Goal: Information Seeking & Learning: Find specific page/section

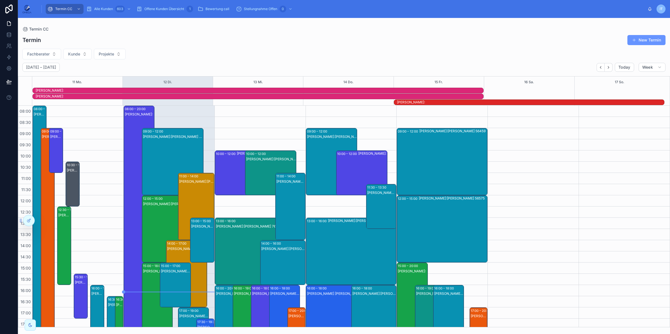
scroll to position [71, 0]
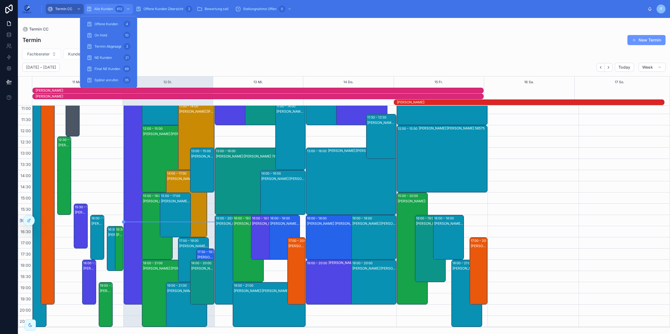
click at [116, 9] on div "612" at bounding box center [119, 9] width 9 height 7
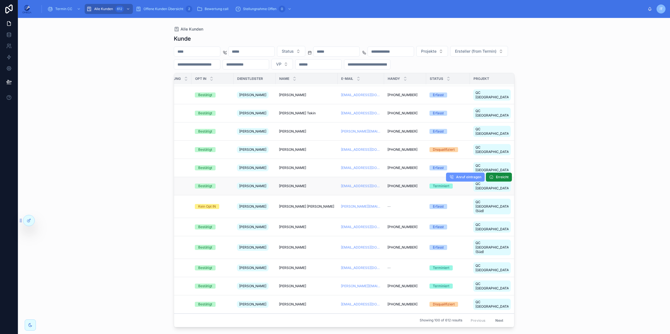
scroll to position [16, 117]
drag, startPoint x: 564, startPoint y: 219, endPoint x: 556, endPoint y: 214, distance: 9.5
click at [564, 219] on div "Alle Kunden Kunde Status Projekte Ersteller (from Termin) VP Erstellt Produkt E…" at bounding box center [344, 176] width 652 height 316
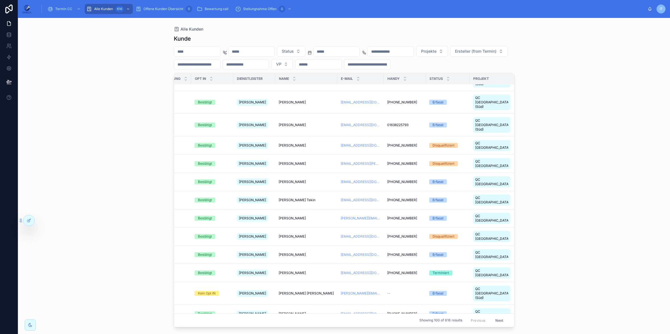
scroll to position [25, 117]
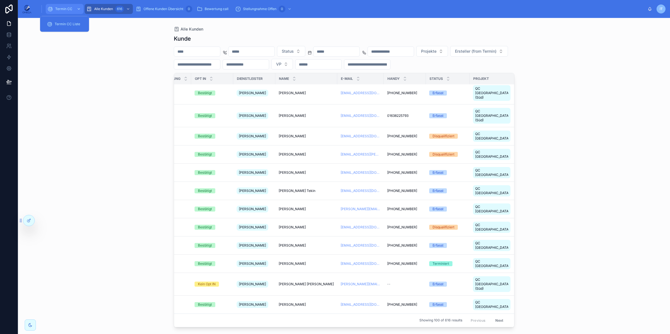
click at [66, 6] on div "Termin CC" at bounding box center [64, 8] width 34 height 9
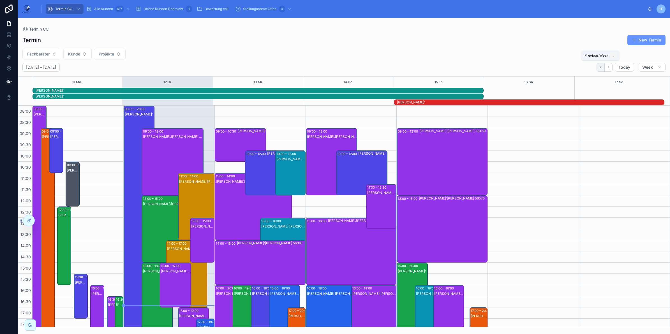
click at [600, 69] on icon "Back" at bounding box center [600, 67] width 4 height 4
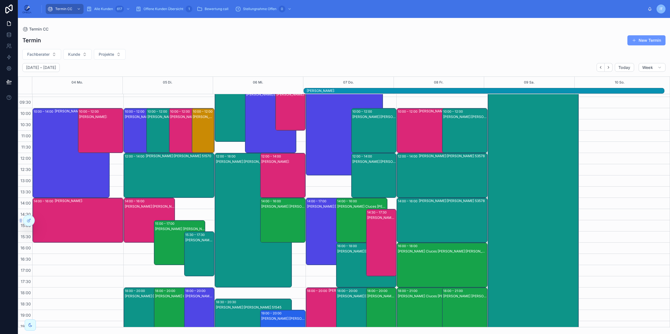
scroll to position [24, 0]
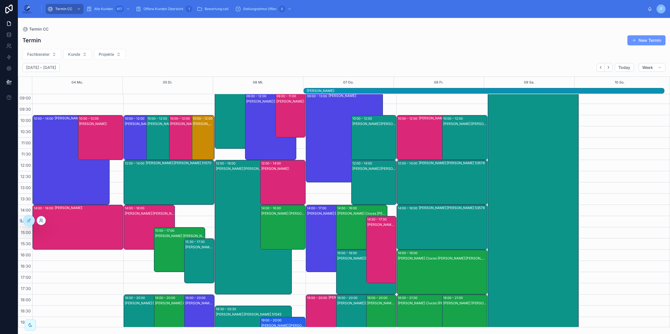
click at [41, 219] on icon at bounding box center [41, 220] width 4 height 4
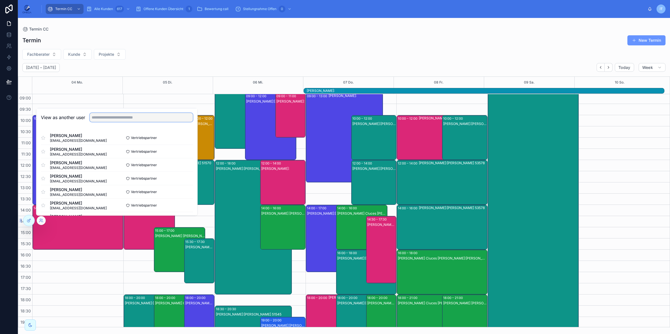
click at [104, 118] on input "text" at bounding box center [141, 117] width 103 height 9
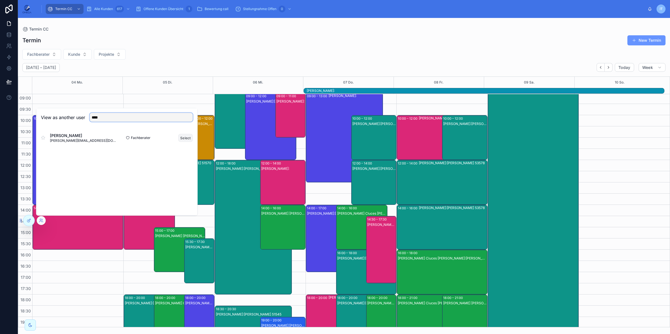
type input "****"
click at [185, 138] on button "Select" at bounding box center [185, 138] width 15 height 8
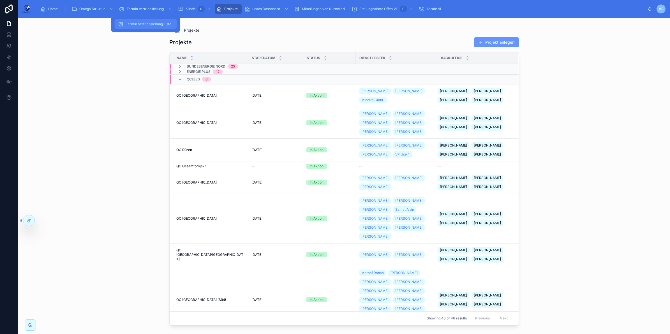
click at [149, 24] on span "Termin Vertriebsleitung Liste" at bounding box center [148, 24] width 45 height 4
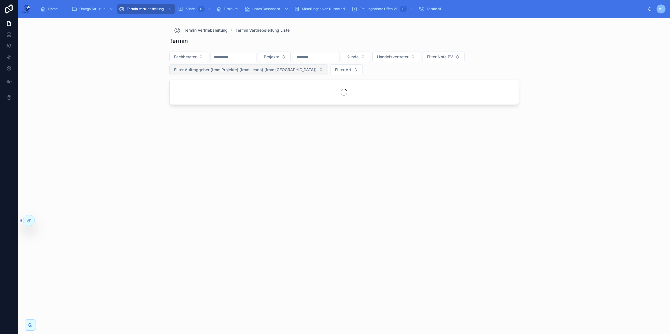
click at [287, 67] on span "Filter Auftraggeber (from Projekte) (from Leads) (from Kunde)" at bounding box center [245, 70] width 142 height 6
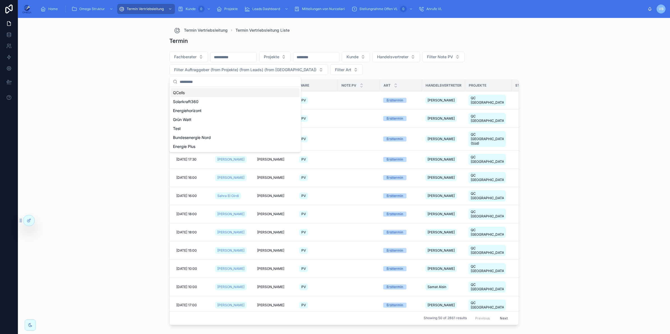
click at [197, 96] on div "QCells" at bounding box center [235, 92] width 129 height 9
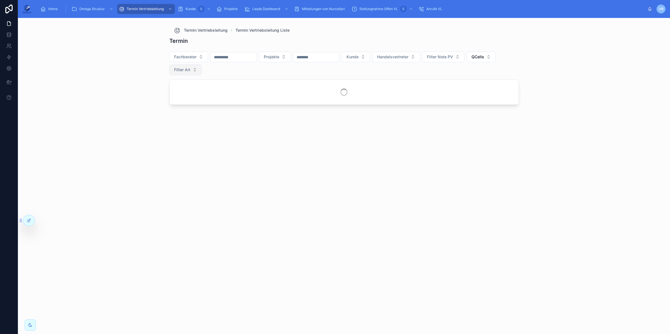
click at [202, 69] on button "Filter Art" at bounding box center [185, 69] width 33 height 11
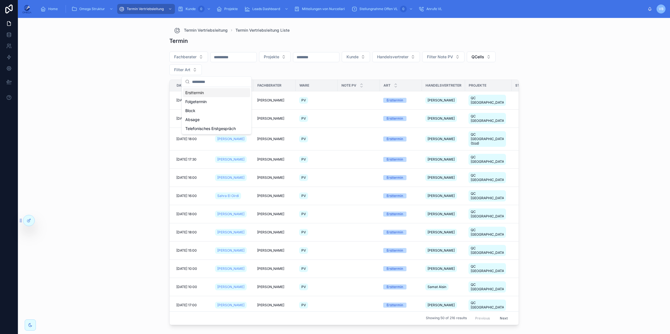
click at [301, 72] on div "Fachberater Projekte Kunde Handelsvertreter Filter Note PV QCells Filter Art" at bounding box center [343, 64] width 349 height 30
click at [338, 57] on input "text" at bounding box center [316, 57] width 46 height 8
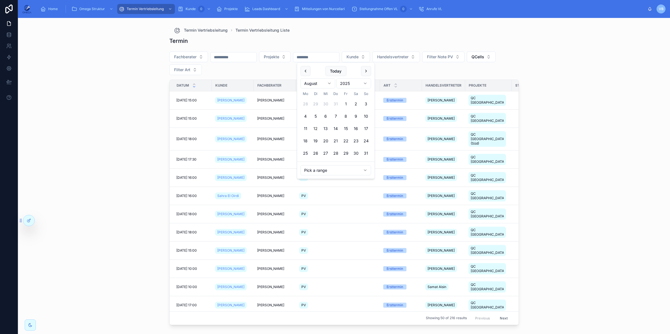
click at [338, 57] on input "text" at bounding box center [316, 57] width 46 height 8
click at [253, 55] on input "text" at bounding box center [233, 57] width 46 height 8
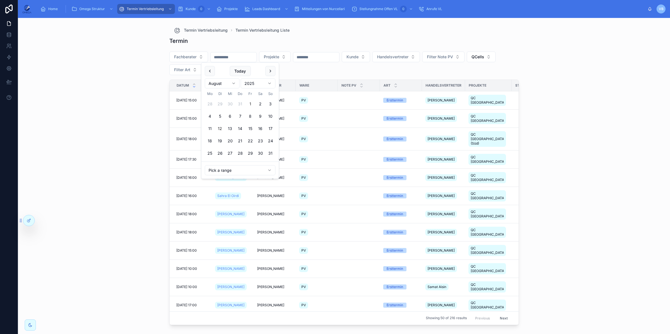
click at [249, 102] on button "1" at bounding box center [250, 104] width 10 height 10
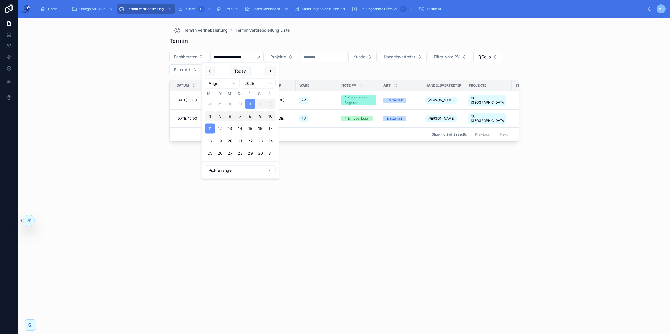
type input "**********"
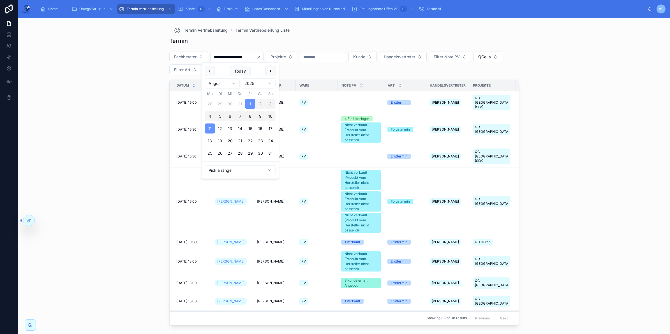
click at [565, 116] on div "**********" at bounding box center [344, 176] width 652 height 316
click at [202, 70] on button "Filter Art" at bounding box center [185, 69] width 33 height 11
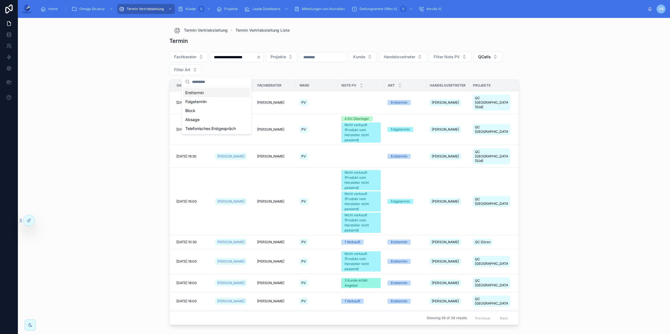
click at [206, 94] on div "Ersttermin" at bounding box center [216, 92] width 67 height 9
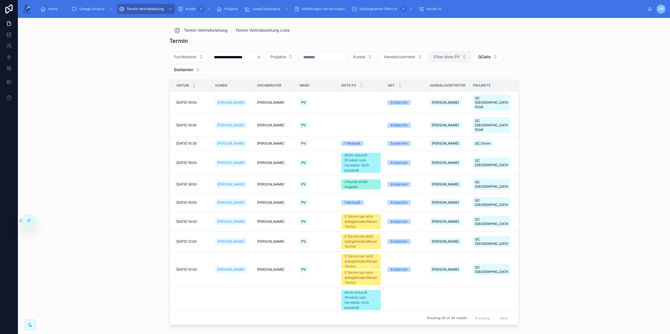
click at [460, 57] on span "Filter Note PV" at bounding box center [446, 57] width 26 height 6
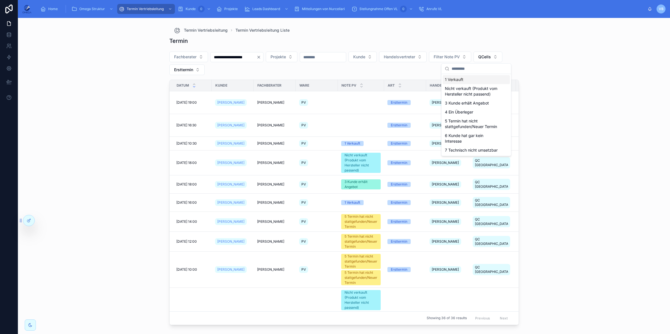
click at [461, 76] on div "1 Verkauft" at bounding box center [475, 79] width 67 height 9
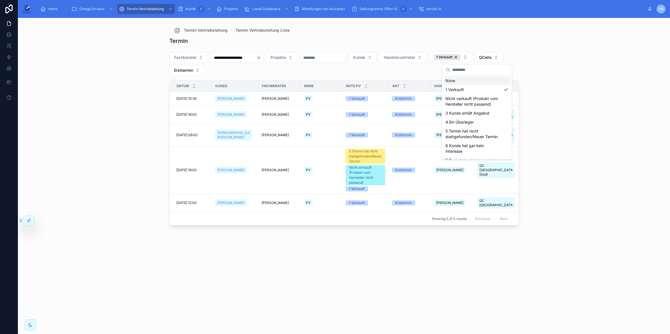
click at [561, 90] on div "**********" at bounding box center [344, 176] width 652 height 316
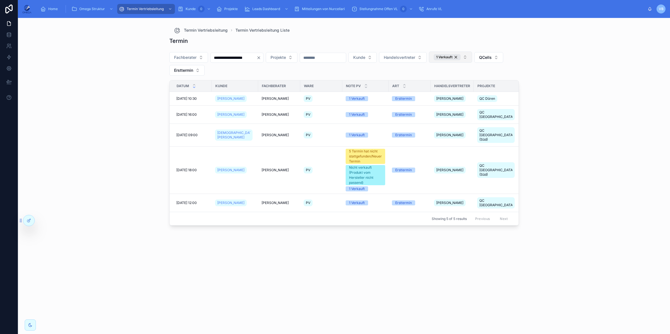
click at [460, 57] on div "1 Verkauft" at bounding box center [446, 57] width 27 height 6
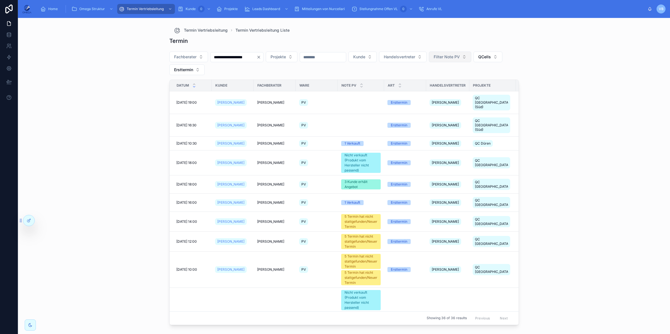
click at [460, 58] on span "Filter Note PV" at bounding box center [446, 57] width 26 height 6
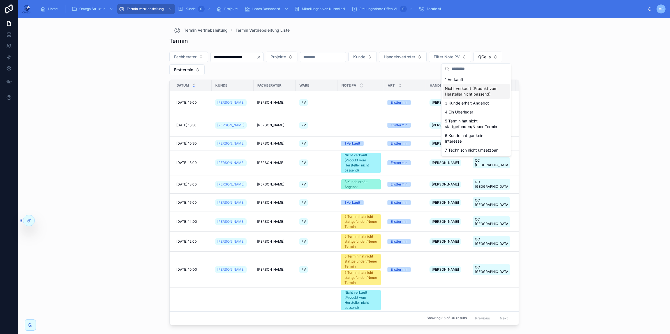
click at [470, 95] on div "Nicht verkauft (Produkt vom Hersteller nicht passend)" at bounding box center [475, 91] width 67 height 15
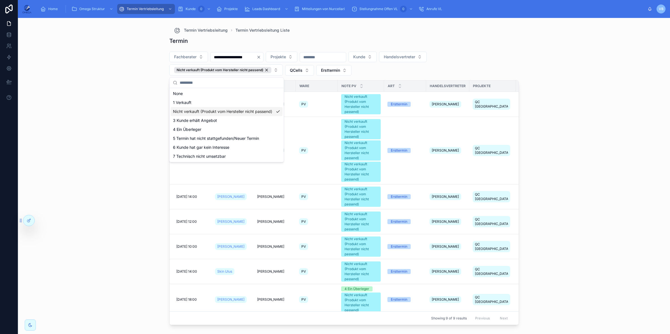
click at [550, 111] on div "**********" at bounding box center [344, 176] width 652 height 316
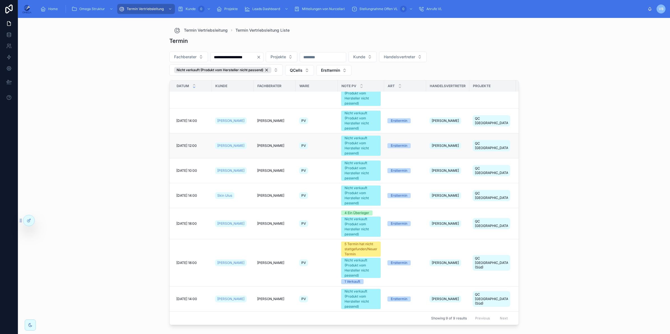
scroll to position [82, 0]
click at [279, 72] on button "Nicht verkauft (Produkt vom Hersteller nicht passend)" at bounding box center [225, 69] width 113 height 11
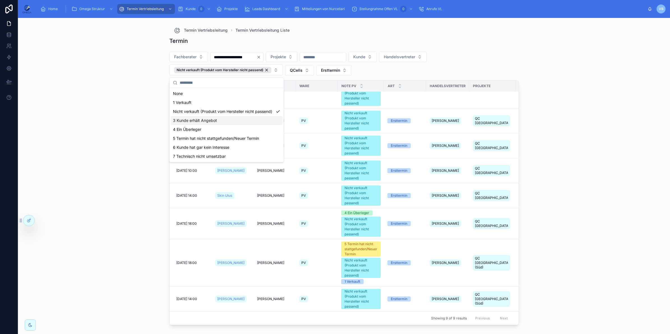
click at [213, 122] on div "3 Kunde erhält Angebot" at bounding box center [227, 120] width 112 height 9
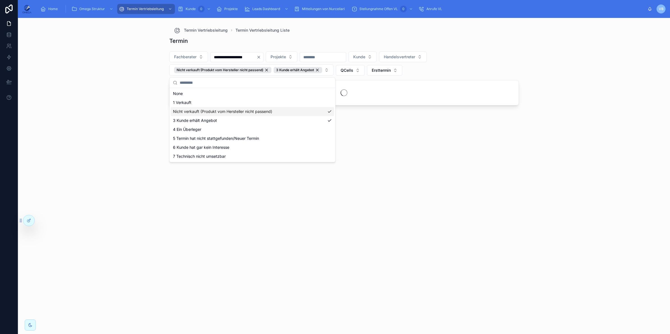
click at [236, 113] on div "Nicht verkauft (Produkt vom Hersteller nicht passend)" at bounding box center [252, 111] width 163 height 9
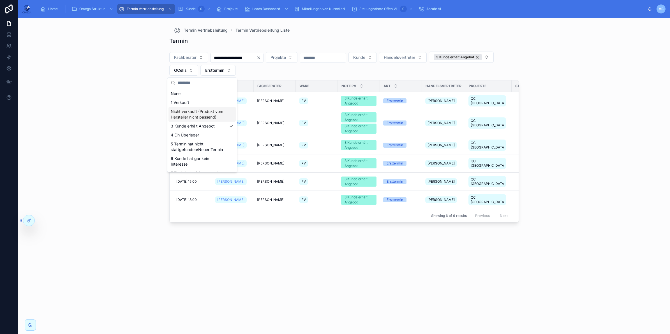
click at [588, 113] on div "**********" at bounding box center [344, 176] width 652 height 316
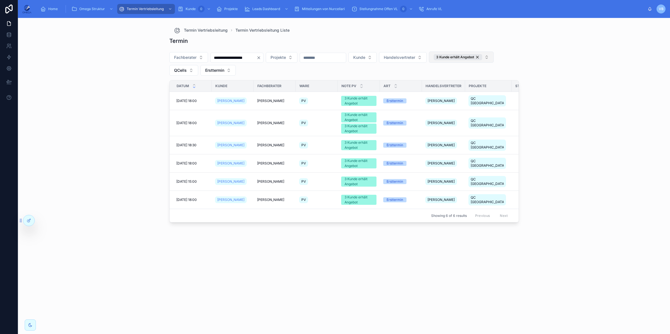
click at [429, 63] on button "3 Kunde erhält Angebot" at bounding box center [461, 57] width 65 height 11
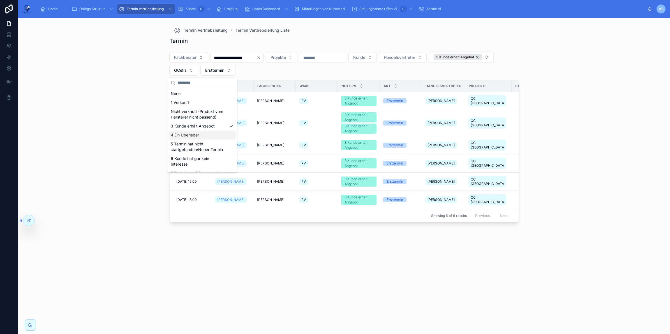
click at [200, 140] on div "4 Ein Überleger" at bounding box center [201, 135] width 67 height 9
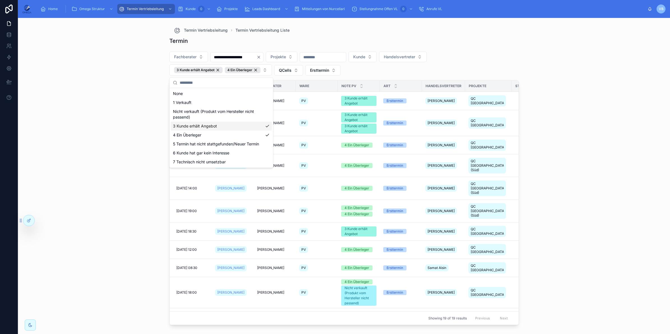
click at [219, 126] on div "3 Kunde erhält Angebot" at bounding box center [221, 126] width 101 height 9
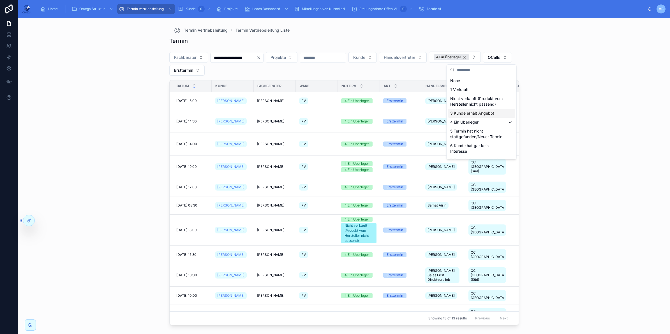
click at [602, 177] on div "**********" at bounding box center [344, 176] width 652 height 316
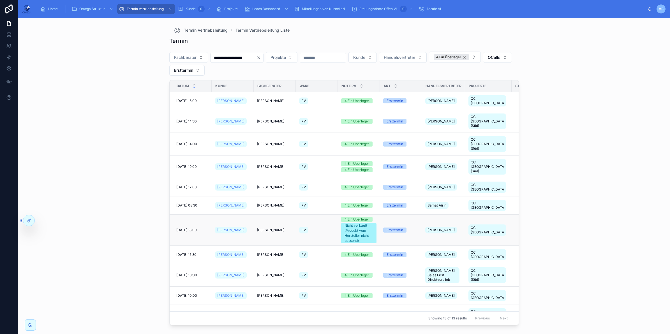
scroll to position [7, 0]
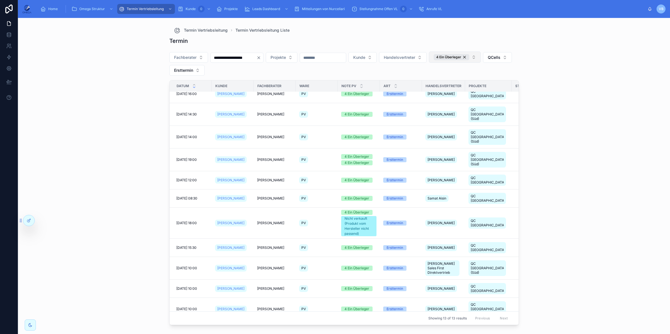
click at [481, 59] on button "4 Ein Überleger" at bounding box center [455, 57] width 52 height 11
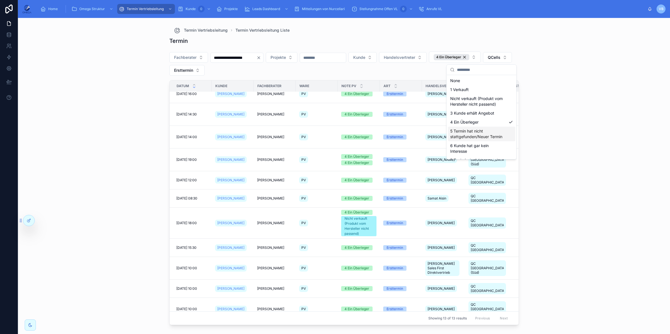
click at [486, 140] on div "5 Termin hat nicht stattgefunden/Neuer Termin" at bounding box center [481, 134] width 67 height 15
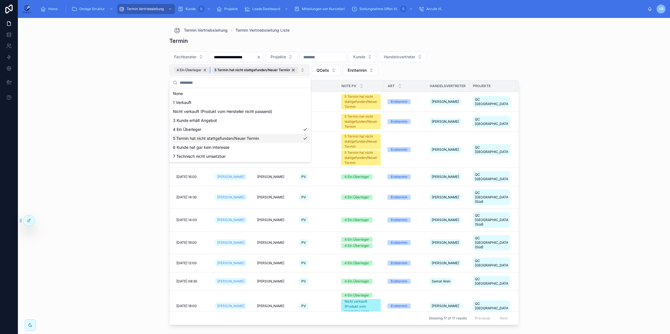
click at [205, 69] on div "4 Ein Überleger" at bounding box center [192, 70] width 36 height 6
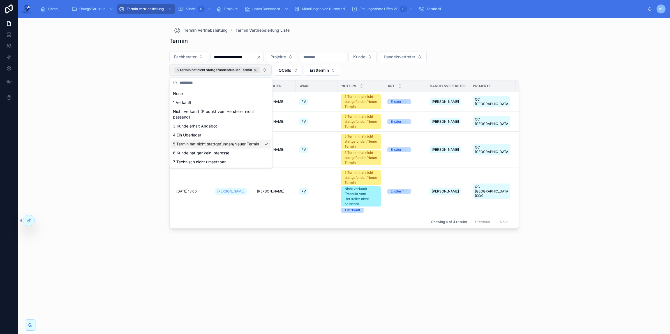
click at [614, 150] on div "**********" at bounding box center [344, 176] width 652 height 316
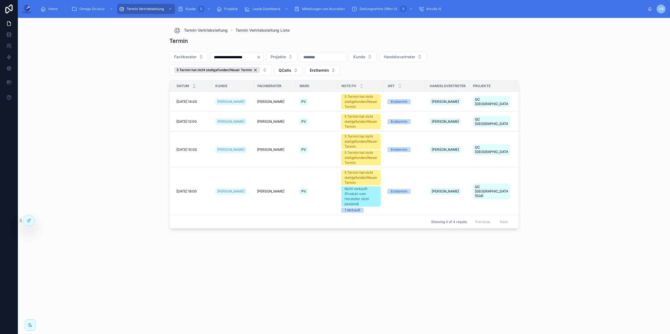
drag, startPoint x: 256, startPoint y: 71, endPoint x: 265, endPoint y: 89, distance: 19.8
click at [256, 71] on div "5 Termin hat nicht stattgefunden/Neuer Termin" at bounding box center [217, 70] width 86 height 6
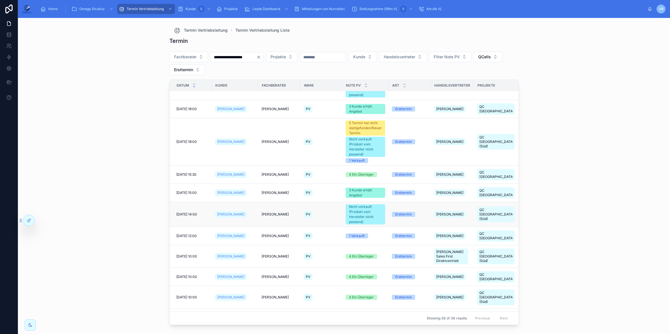
scroll to position [555, 0]
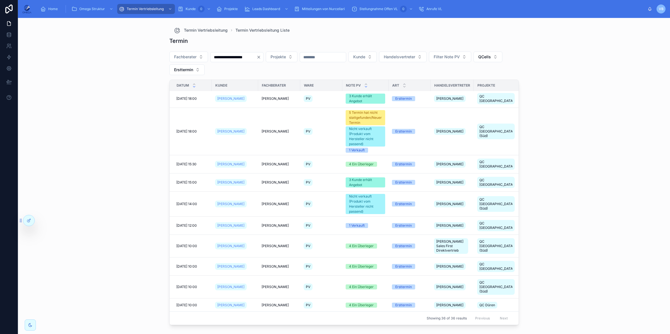
click at [364, 89] on icon at bounding box center [366, 87] width 4 height 4
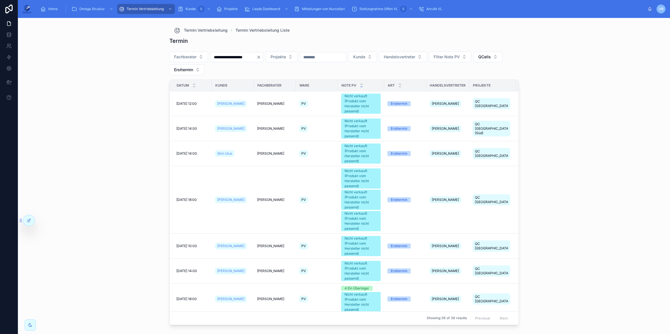
click at [261, 57] on icon "Clear" at bounding box center [258, 57] width 4 height 4
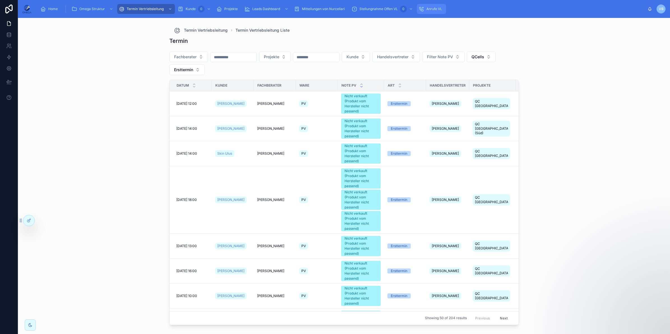
click at [424, 10] on div "Anrufe VL" at bounding box center [431, 8] width 26 height 9
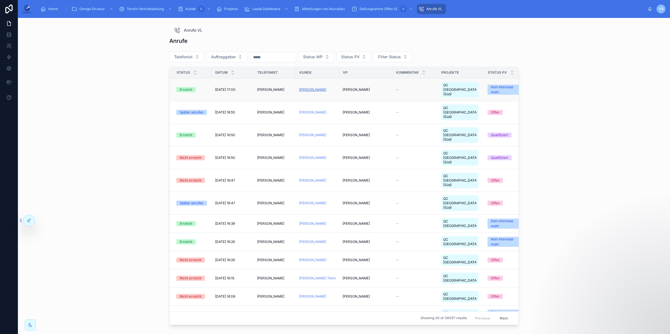
click at [304, 87] on span "Manfred Mußler" at bounding box center [312, 89] width 27 height 4
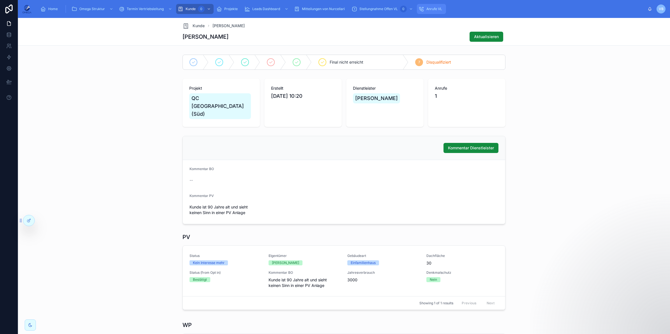
click at [427, 10] on span "Anrufe VL" at bounding box center [434, 9] width 16 height 4
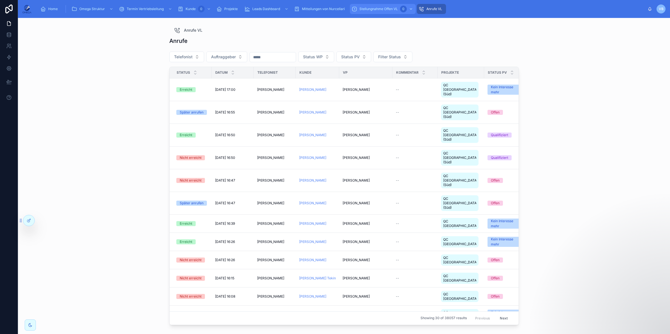
drag, startPoint x: 389, startPoint y: 10, endPoint x: 401, endPoint y: 12, distance: 11.3
click at [389, 10] on span "Stellungnahme Offen VL" at bounding box center [378, 9] width 38 height 4
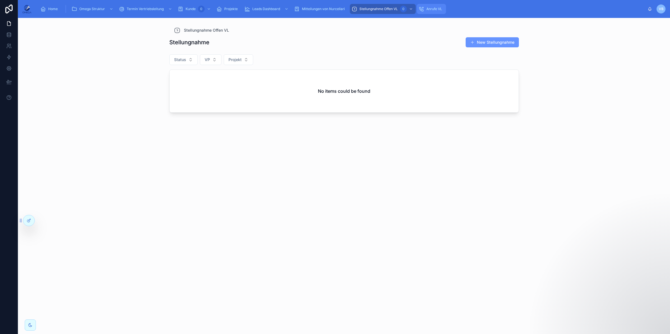
click at [426, 11] on span "Anrufe VL" at bounding box center [434, 9] width 16 height 4
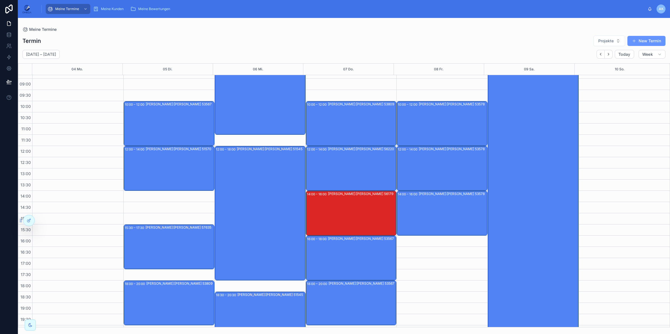
scroll to position [35, 0]
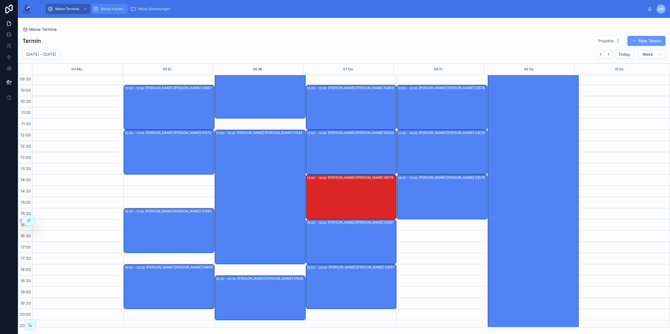
click at [121, 10] on span "Meine Kunden" at bounding box center [112, 9] width 23 height 4
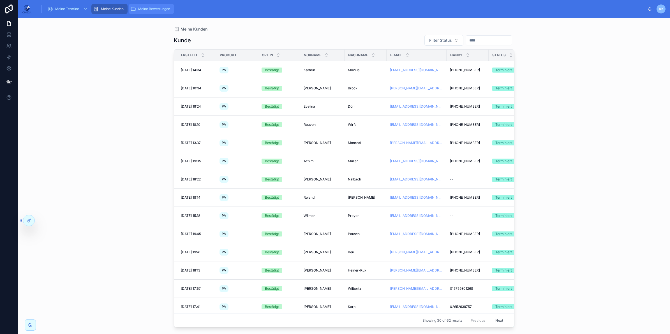
click at [149, 6] on div "Meine Bewertungen" at bounding box center [151, 8] width 42 height 9
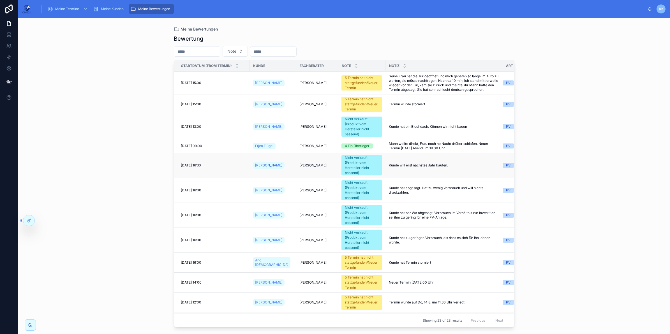
click at [268, 168] on span "Jörg Schulz" at bounding box center [268, 165] width 27 height 4
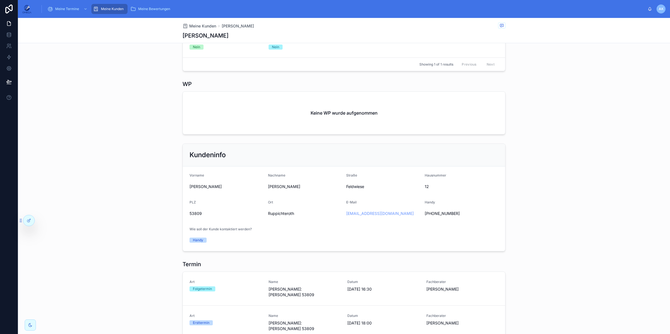
scroll to position [202, 0]
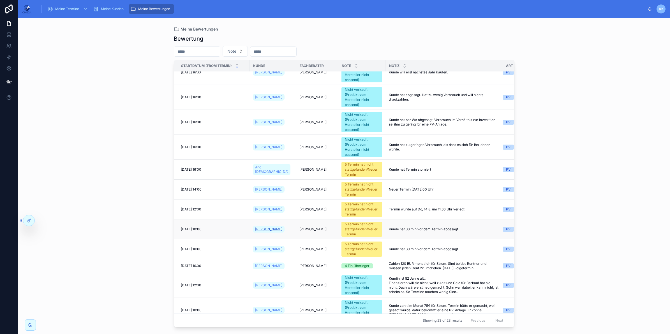
scroll to position [105, 0]
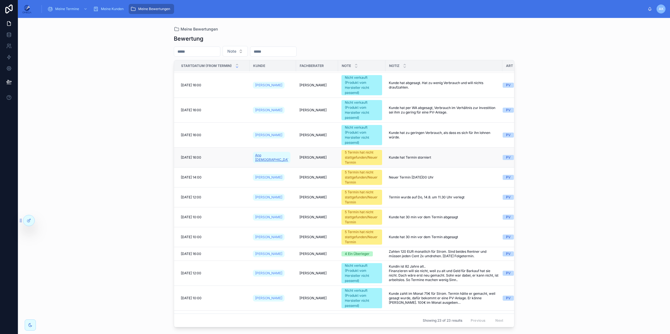
click at [268, 161] on span "Ano [DEMOGRAPHIC_DATA]" at bounding box center [271, 157] width 33 height 9
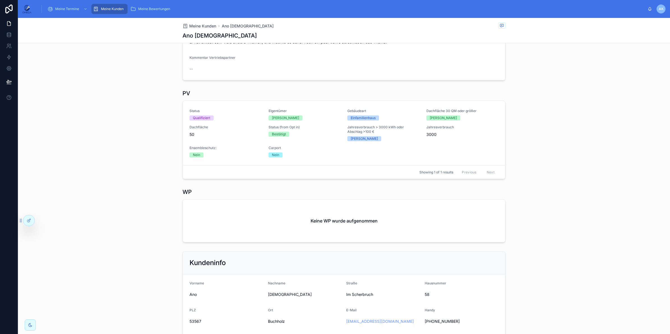
scroll to position [45, 0]
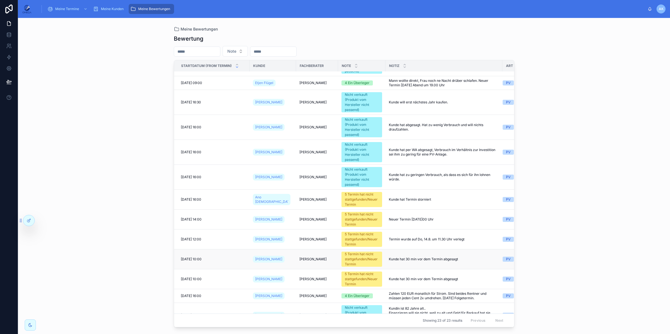
scroll to position [70, 0]
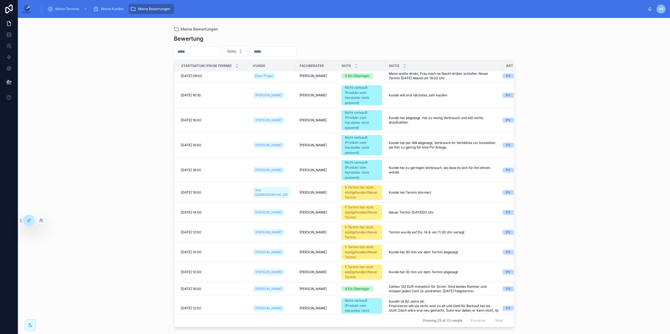
click at [40, 220] on icon at bounding box center [40, 219] width 1 height 1
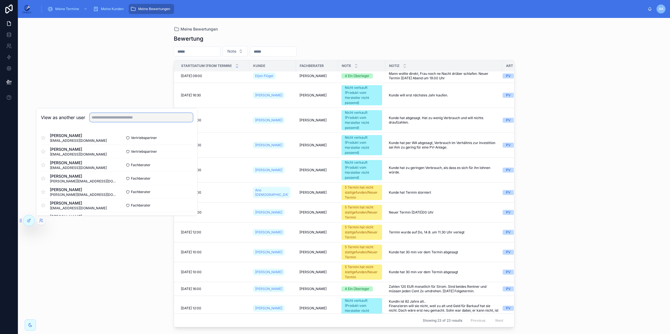
click at [117, 119] on input "text" at bounding box center [141, 117] width 103 height 9
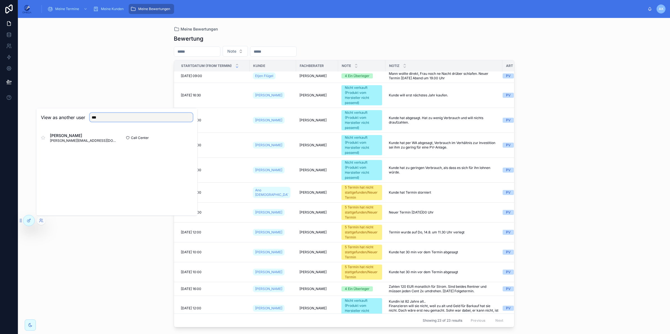
type input "***"
click at [94, 189] on div "View as another user *** Igor Tews igor@tews-stein-agency.de Call Center Select" at bounding box center [116, 162] width 161 height 108
click at [185, 136] on button "Select" at bounding box center [185, 138] width 15 height 8
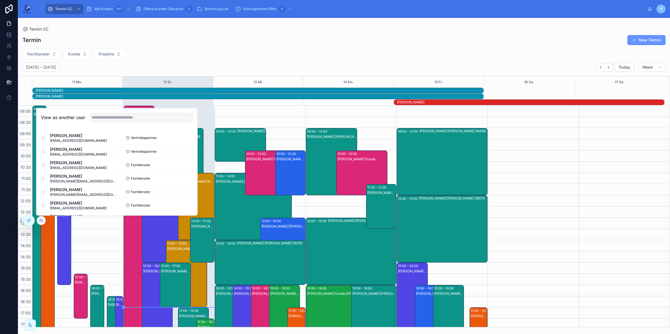
scroll to position [71, 0]
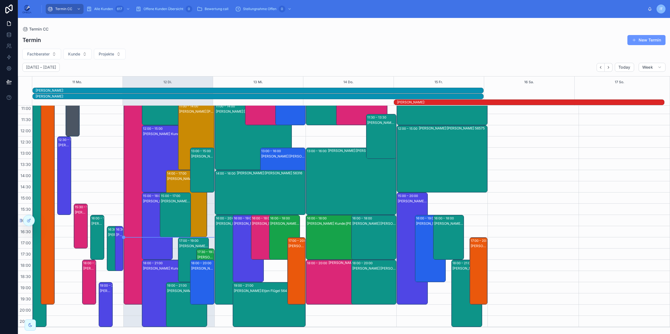
click at [194, 33] on div "Termin New Termin Fachberater Kunde Projekte August 11 – 17 Today Week 11 Mo. 1…" at bounding box center [344, 179] width 652 height 296
click at [116, 11] on div "617" at bounding box center [119, 9] width 9 height 7
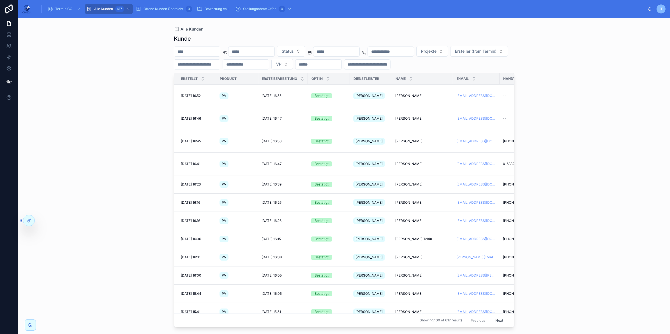
click at [198, 51] on input "text" at bounding box center [197, 52] width 46 height 8
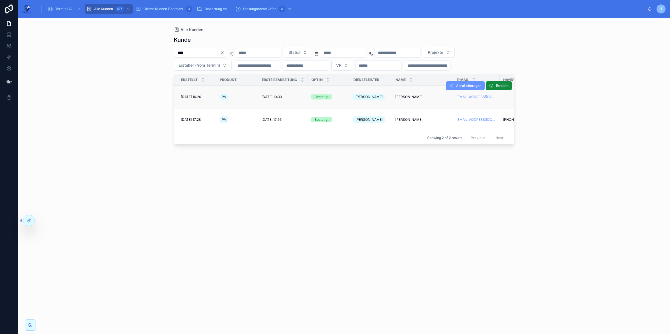
type input "****"
click at [414, 96] on span "Manfred Mußler" at bounding box center [408, 97] width 27 height 4
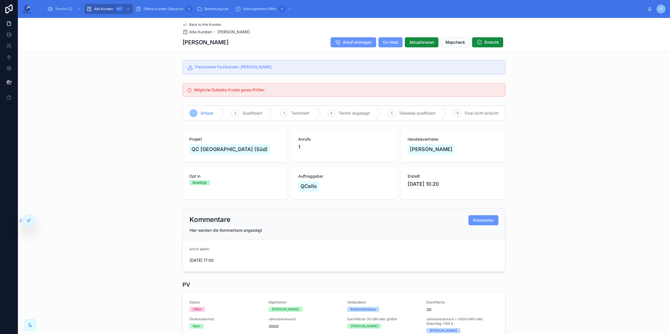
drag, startPoint x: 224, startPoint y: 42, endPoint x: 178, endPoint y: 43, distance: 46.2
click at [178, 43] on div "Back to Alle Kunden Alle Kunden Manfred Mußler Manfred Mußler Anruf eintragen O…" at bounding box center [344, 34] width 652 height 33
copy h1 "Manfred Mußler"
click at [13, 36] on link at bounding box center [9, 34] width 18 height 11
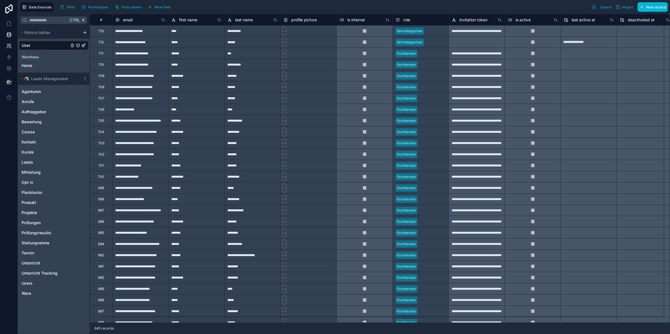
click at [8, 45] on icon at bounding box center [9, 46] width 6 height 6
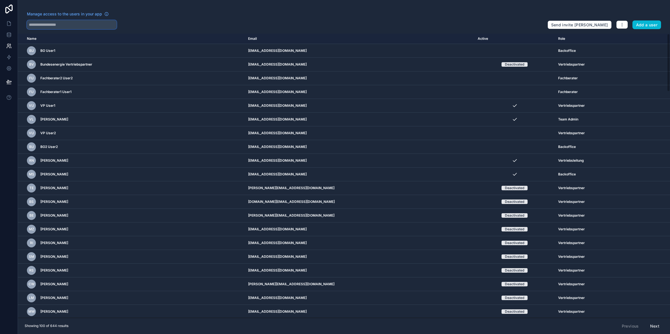
click at [75, 23] on input "text" at bounding box center [72, 24] width 90 height 9
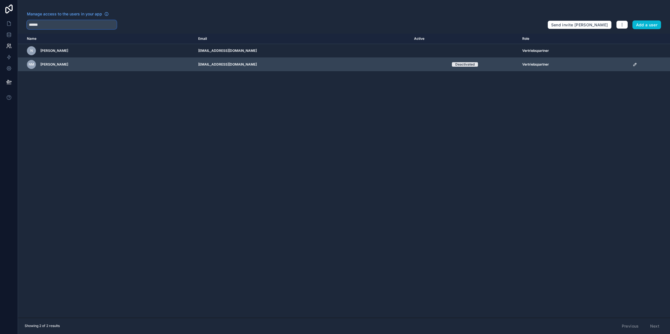
type input "******"
click at [632, 66] on icon "scrollable content" at bounding box center [634, 64] width 4 height 4
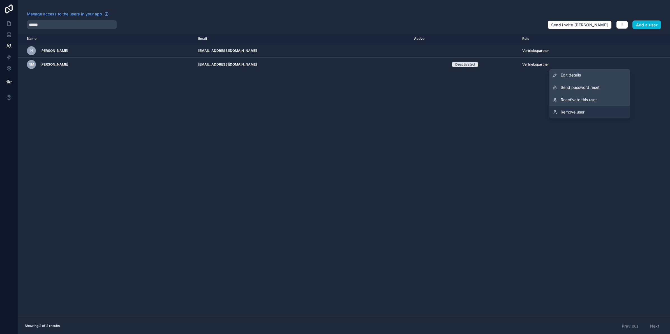
click at [581, 113] on span "Remove user" at bounding box center [572, 112] width 24 height 6
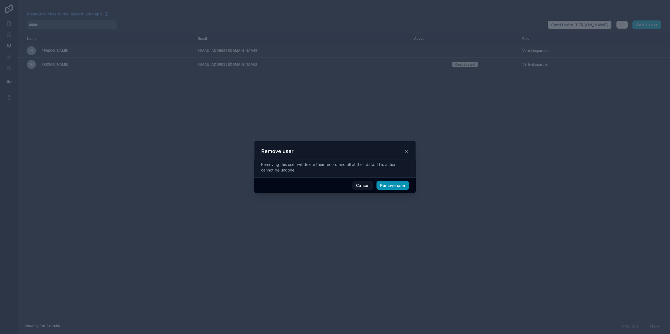
click at [401, 184] on button "Remove user" at bounding box center [392, 185] width 33 height 9
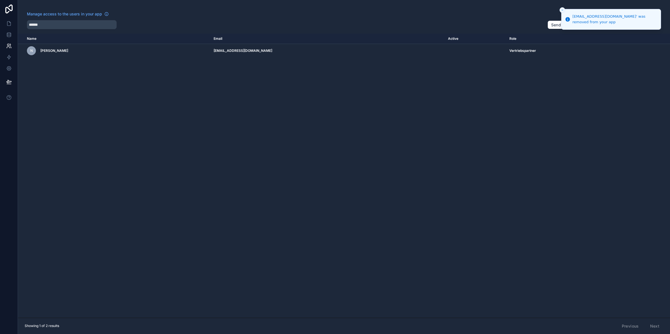
click at [563, 8] on icon "Close toast" at bounding box center [561, 9] width 3 height 3
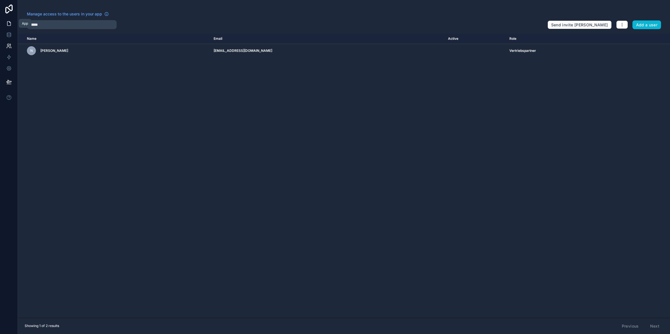
click at [14, 25] on link at bounding box center [9, 23] width 18 height 11
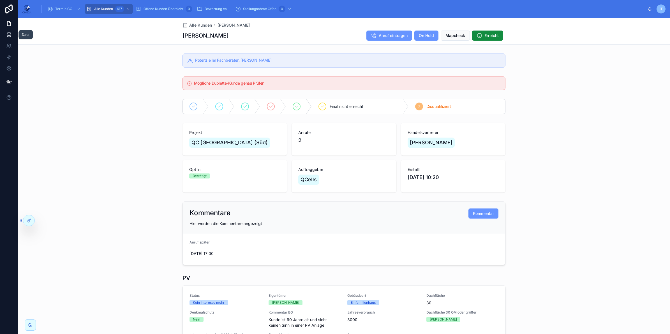
click at [10, 36] on icon at bounding box center [9, 36] width 4 height 2
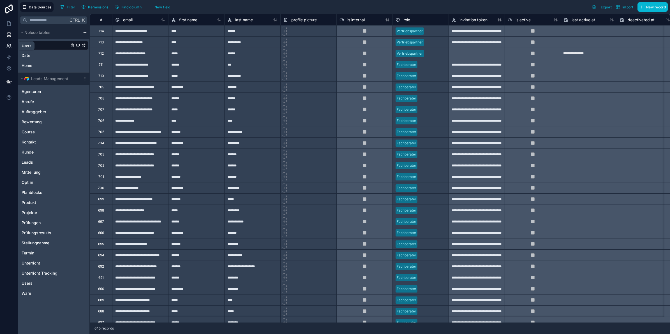
click at [11, 47] on icon at bounding box center [10, 47] width 1 height 1
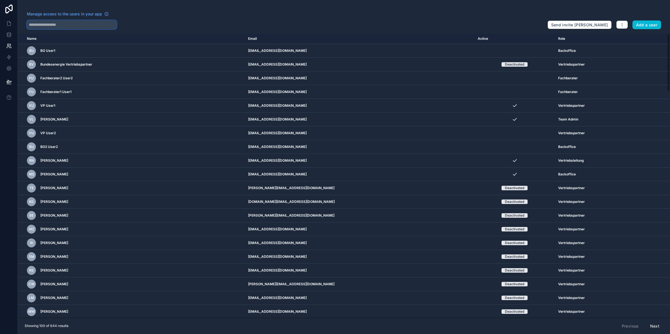
click at [76, 23] on input "text" at bounding box center [72, 24] width 90 height 9
paste input "******"
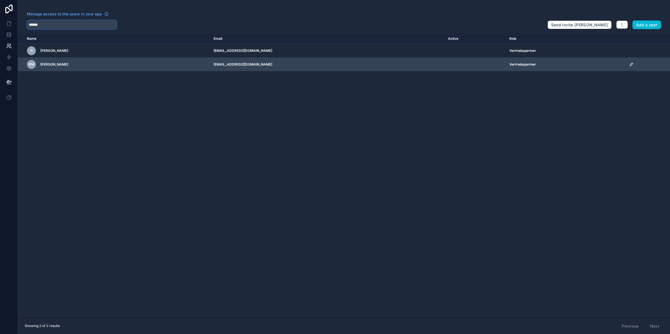
type input "******"
click at [625, 64] on td "scrollable content" at bounding box center [647, 65] width 44 height 14
click at [629, 64] on icon "scrollable content" at bounding box center [631, 64] width 4 height 4
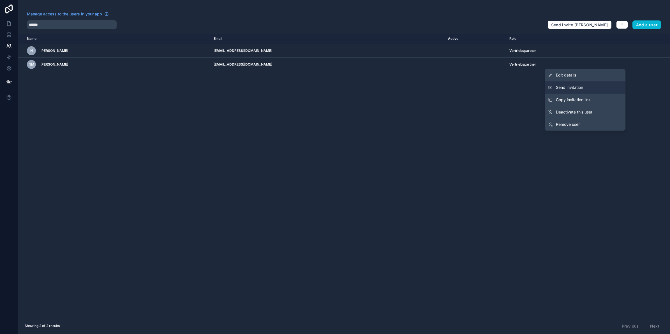
click at [596, 85] on button "Send invitation" at bounding box center [584, 87] width 81 height 12
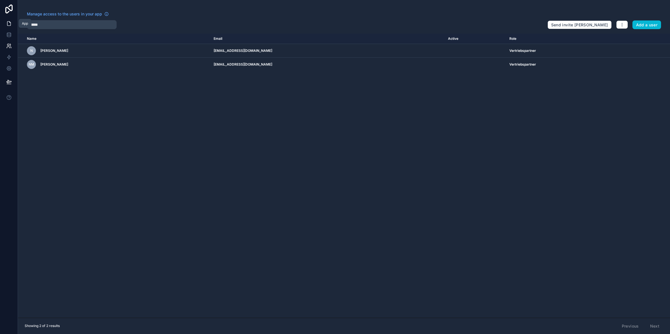
click at [7, 24] on icon at bounding box center [8, 24] width 3 height 4
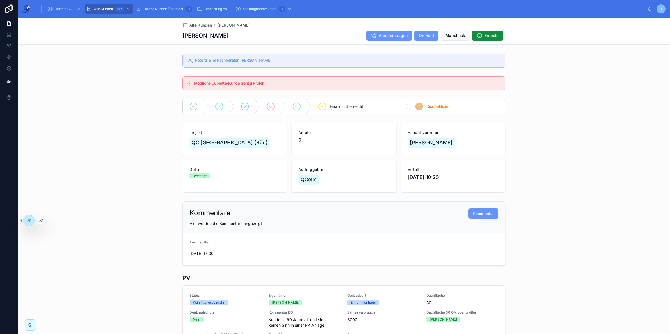
click at [41, 219] on icon at bounding box center [40, 219] width 1 height 1
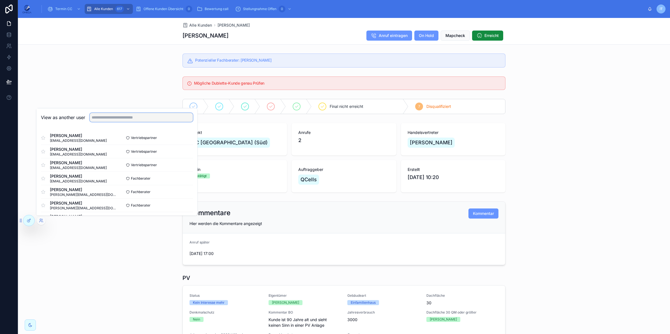
click at [105, 117] on input "text" at bounding box center [141, 117] width 103 height 9
click at [183, 135] on button "Select" at bounding box center [185, 138] width 15 height 8
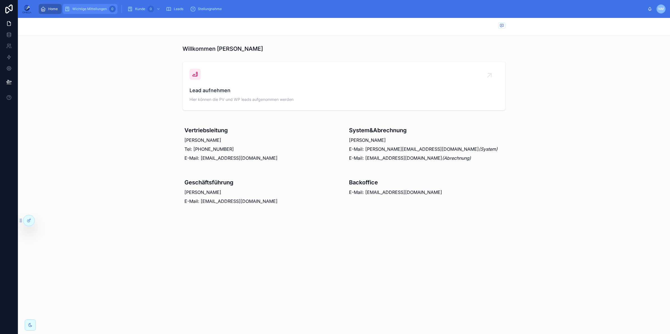
click at [93, 8] on span "Wichtige Mitteilungen" at bounding box center [89, 9] width 34 height 4
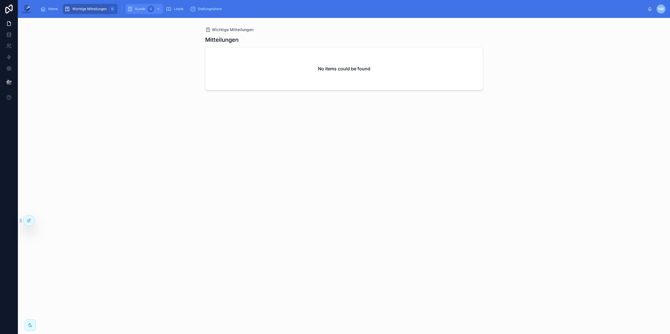
click at [137, 7] on span "Kunde" at bounding box center [140, 9] width 10 height 4
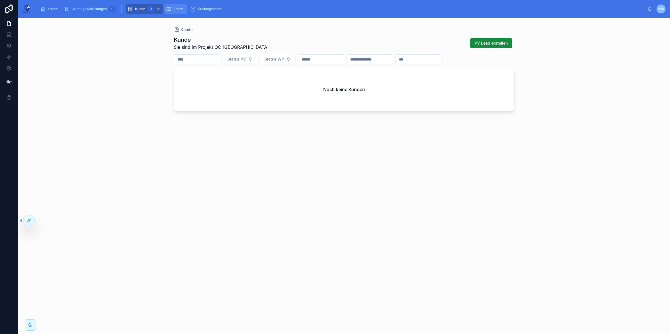
click at [174, 10] on span "Leads" at bounding box center [179, 9] width 10 height 4
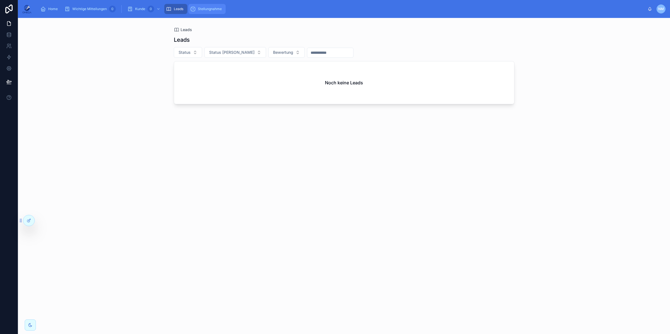
click at [201, 11] on div "Stellungnahme" at bounding box center [207, 8] width 34 height 9
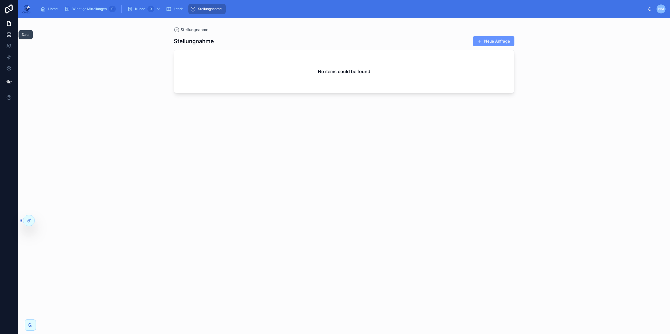
click at [12, 33] on link at bounding box center [9, 34] width 18 height 11
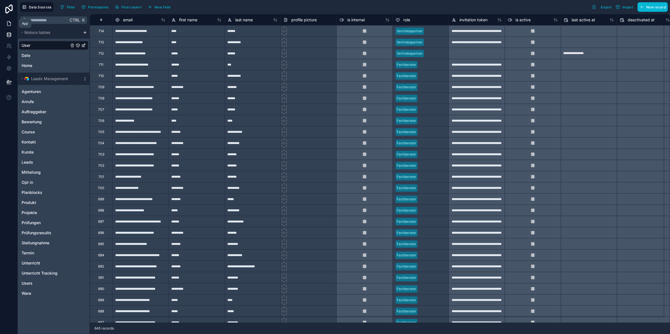
click at [14, 26] on link at bounding box center [9, 23] width 18 height 11
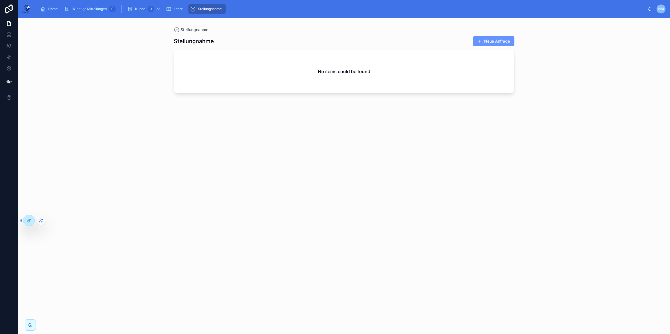
click at [40, 219] on icon at bounding box center [41, 220] width 4 height 4
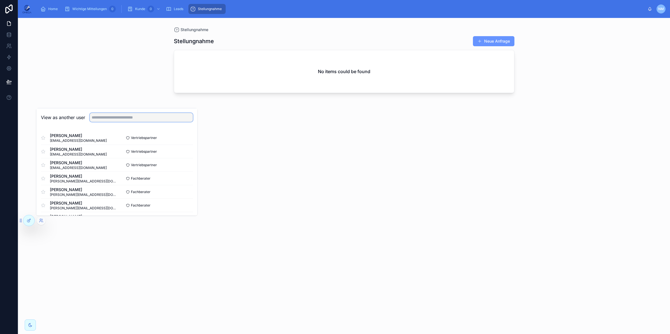
click at [105, 118] on input "text" at bounding box center [141, 117] width 103 height 9
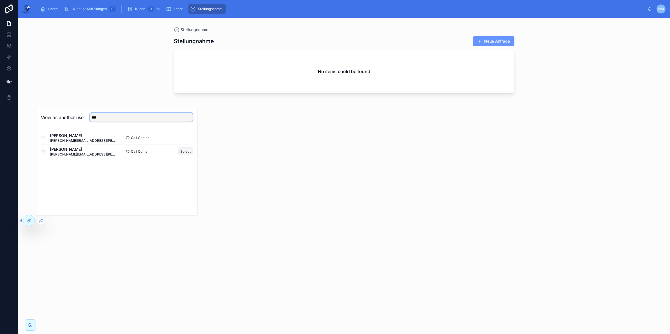
type input "***"
click at [180, 152] on button "Select" at bounding box center [185, 151] width 15 height 8
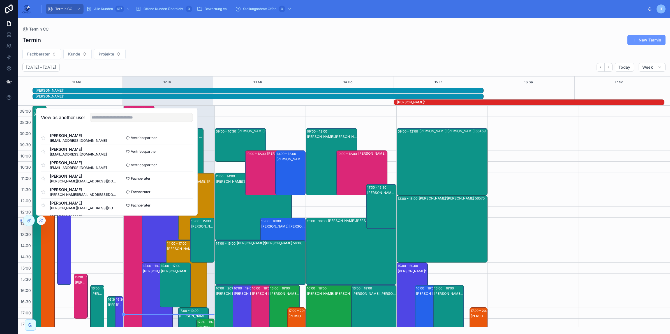
scroll to position [71, 0]
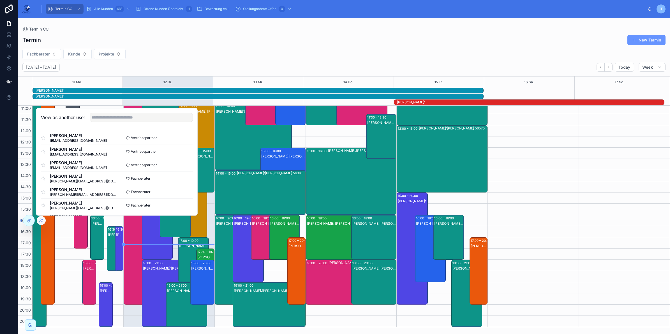
click at [244, 37] on div "Termin New Termin" at bounding box center [343, 40] width 643 height 11
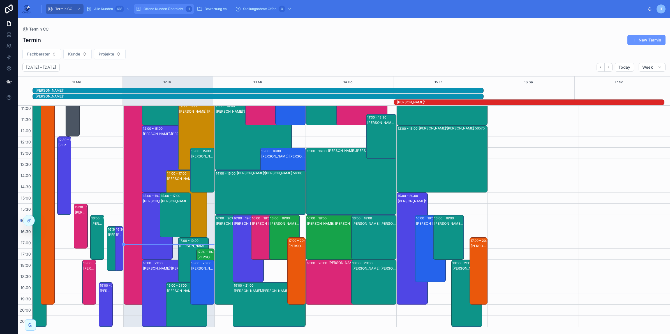
click at [174, 9] on span "Offene Kunden Übersicht" at bounding box center [163, 9] width 40 height 4
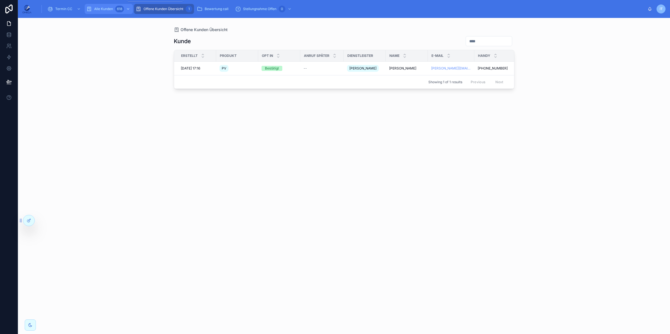
click at [120, 11] on div "618" at bounding box center [119, 9] width 9 height 7
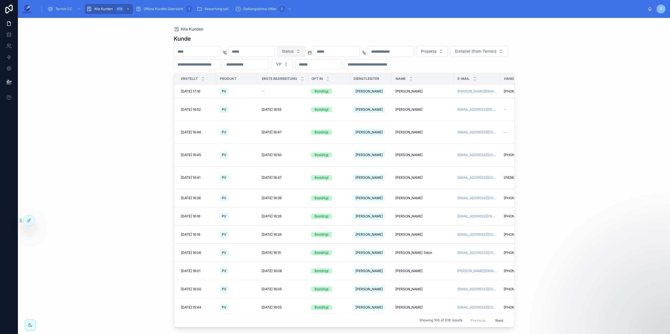
click at [294, 53] on span "Status" at bounding box center [288, 51] width 12 height 6
click at [305, 93] on div "Terminiert" at bounding box center [316, 91] width 67 height 9
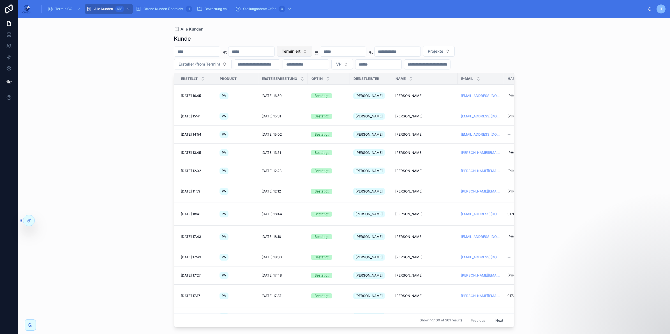
click at [312, 51] on button "Terminiert" at bounding box center [294, 51] width 35 height 11
click at [312, 89] on div "Qualifiziert" at bounding box center [319, 91] width 67 height 9
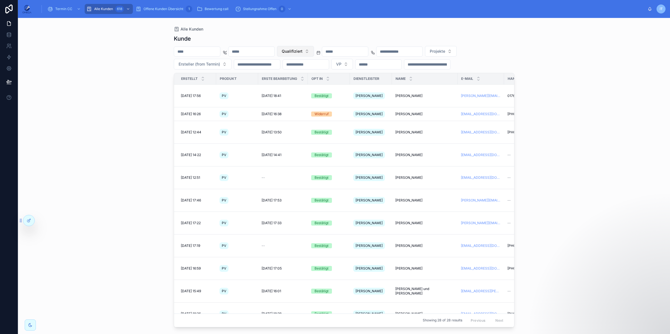
click at [302, 52] on span "Qualifiziert" at bounding box center [292, 51] width 21 height 6
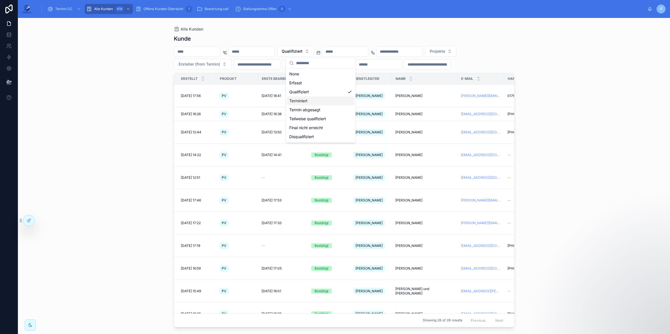
click at [313, 100] on div "Terminiert" at bounding box center [320, 100] width 67 height 9
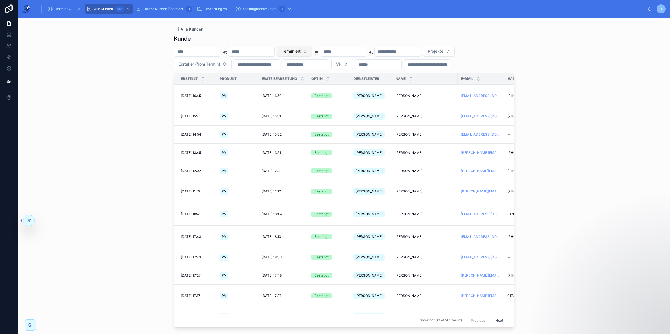
click at [300, 52] on span "Terminiert" at bounding box center [291, 51] width 19 height 6
click at [315, 135] on div "Disqualifiziert" at bounding box center [319, 136] width 67 height 9
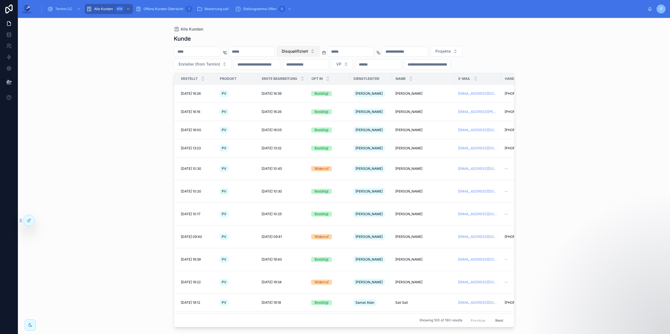
click at [319, 51] on button "Disqualifiziert" at bounding box center [298, 51] width 43 height 11
click at [313, 80] on div "Erfasst" at bounding box center [323, 82] width 67 height 9
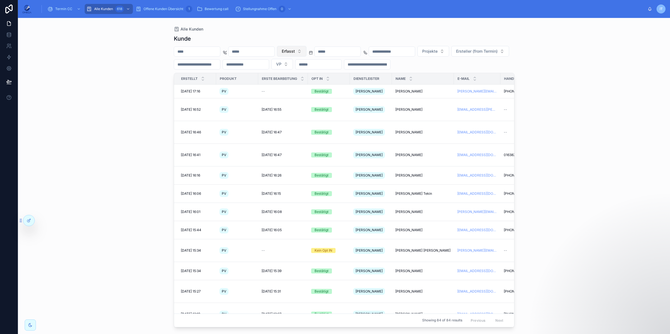
click at [295, 50] on span "Erfasst" at bounding box center [288, 51] width 13 height 6
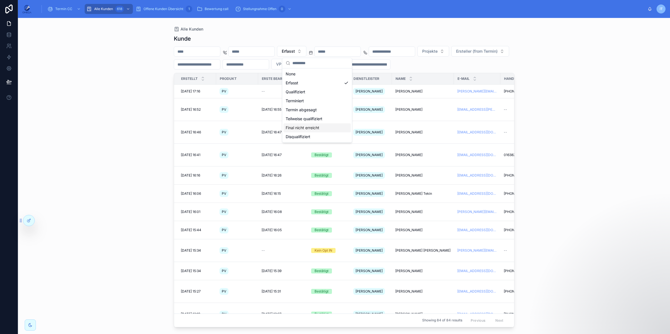
click at [314, 128] on div "Final nicht erreicht" at bounding box center [316, 127] width 67 height 9
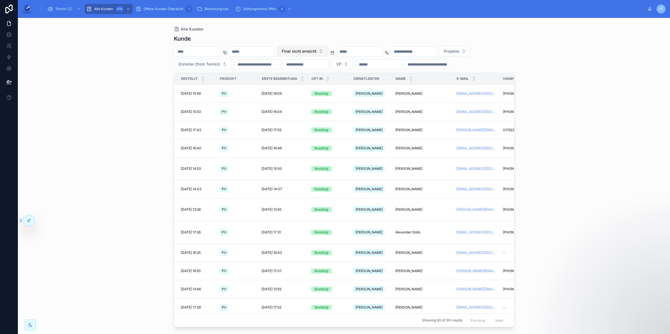
click at [316, 51] on span "Final nicht erreicht" at bounding box center [299, 51] width 35 height 6
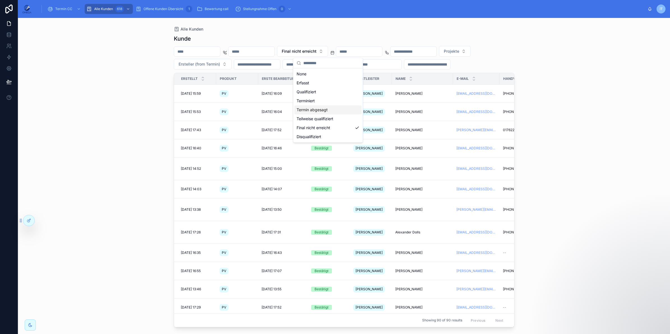
click at [326, 112] on div "Termin abgesagt" at bounding box center [327, 109] width 67 height 9
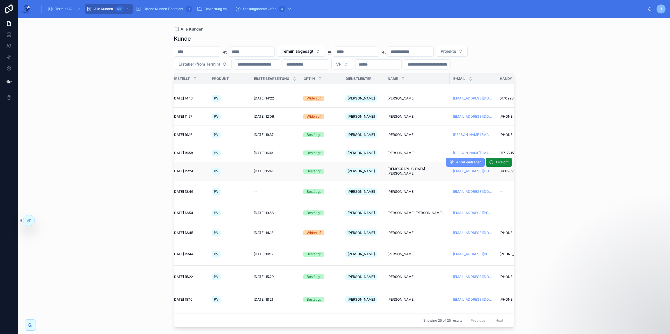
scroll to position [147, 0]
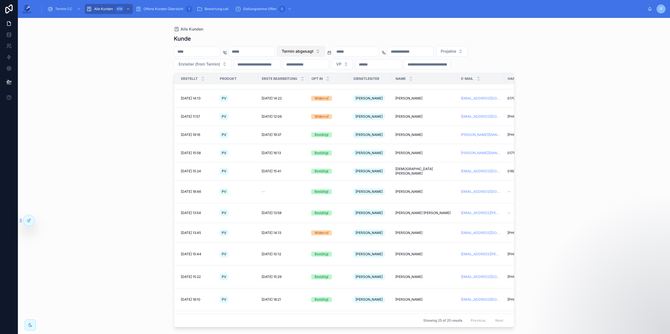
click at [325, 48] on button "Termin abgesagt" at bounding box center [301, 51] width 48 height 11
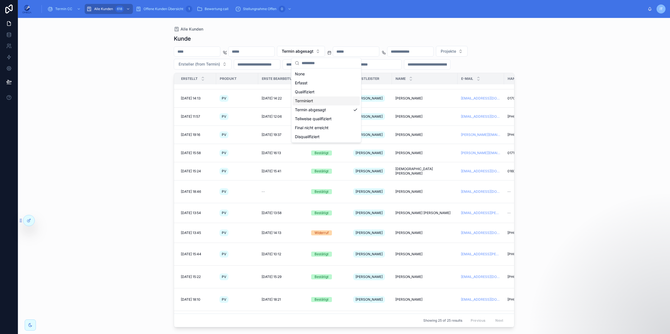
click at [330, 103] on div "Terminiert" at bounding box center [326, 100] width 67 height 9
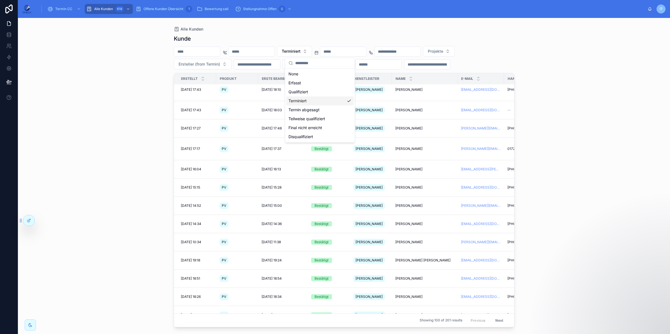
scroll to position [127, 0]
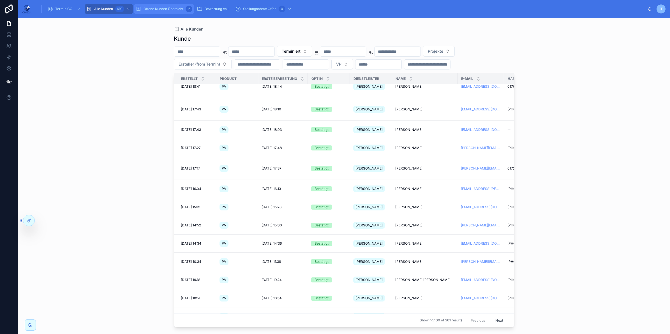
click at [171, 9] on span "Offene Kunden Übersicht" at bounding box center [163, 9] width 40 height 4
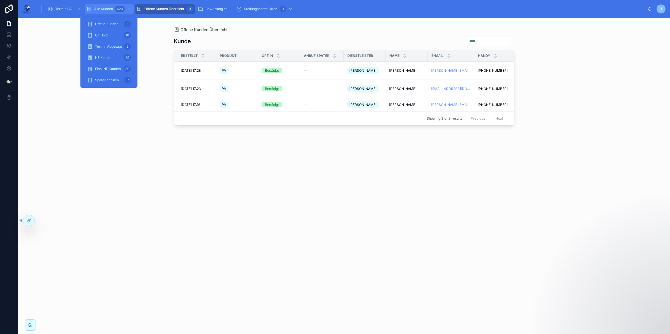
click at [117, 11] on div "620" at bounding box center [120, 9] width 10 height 7
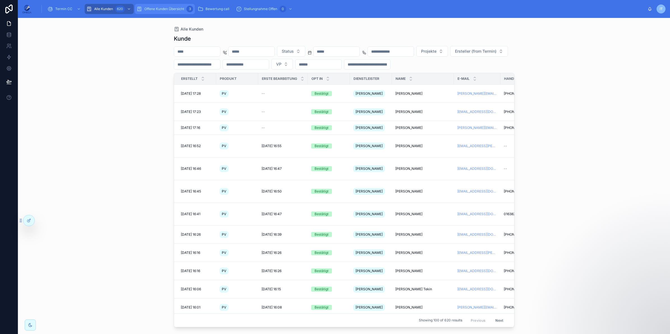
click at [170, 9] on span "Offene Kunden Übersicht" at bounding box center [164, 9] width 40 height 4
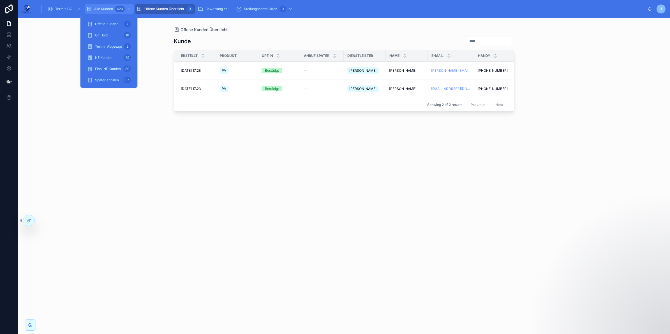
click at [120, 9] on div "620" at bounding box center [120, 9] width 10 height 7
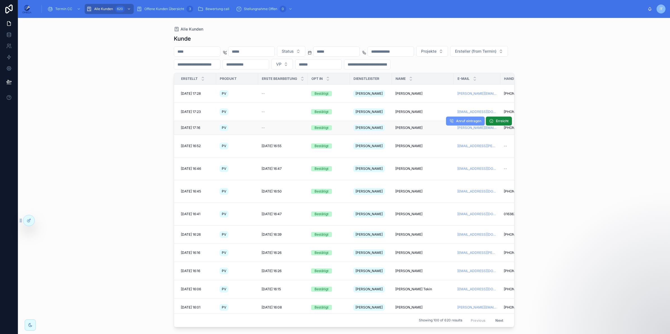
click at [405, 126] on span "[PERSON_NAME]" at bounding box center [408, 128] width 27 height 4
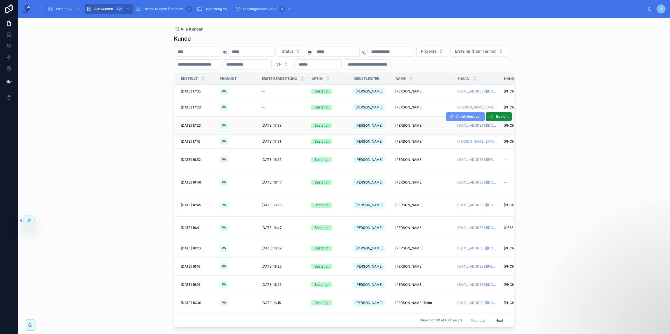
click at [405, 123] on span "[PERSON_NAME]" at bounding box center [408, 125] width 27 height 4
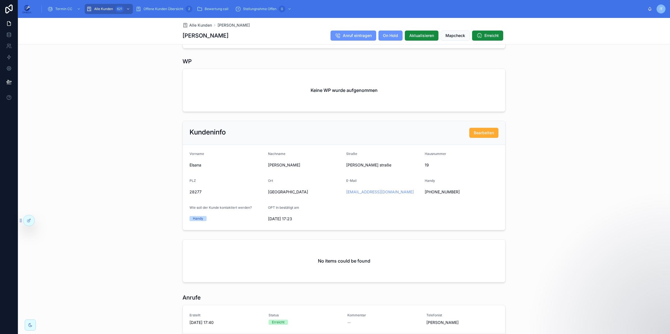
scroll to position [121, 0]
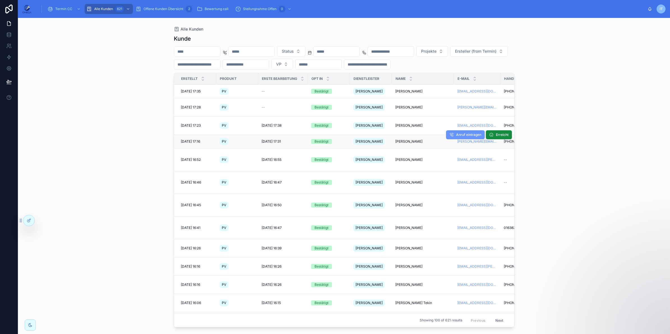
click at [402, 139] on span "[PERSON_NAME]" at bounding box center [408, 141] width 27 height 4
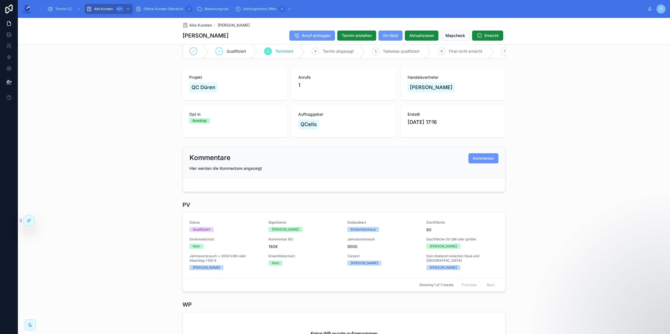
scroll to position [17, 0]
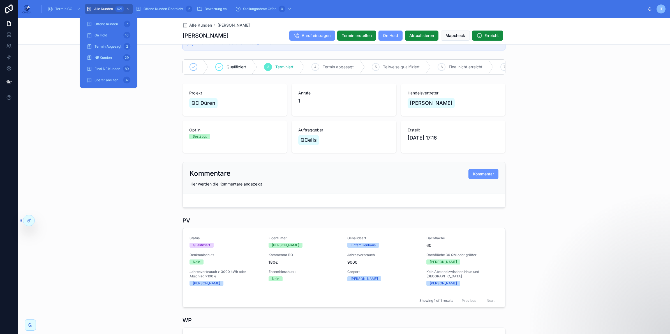
click at [115, 8] on div "621" at bounding box center [123, 8] width 16 height 9
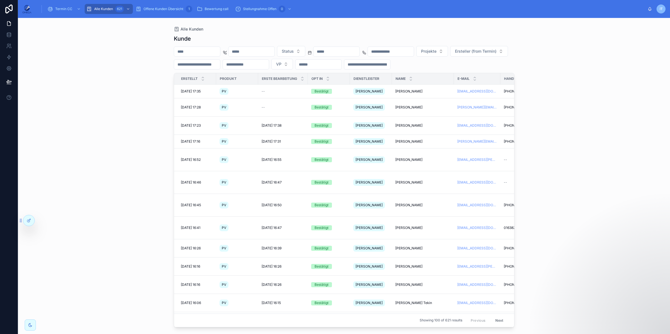
click at [199, 54] on input "text" at bounding box center [197, 52] width 46 height 8
paste input "**********"
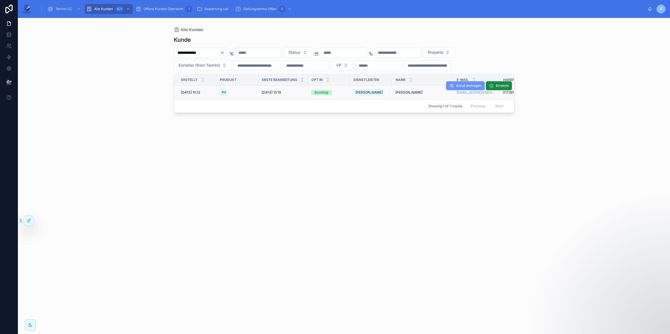
type input "**********"
click at [404, 92] on span "Ismail Yilmaz" at bounding box center [408, 92] width 27 height 4
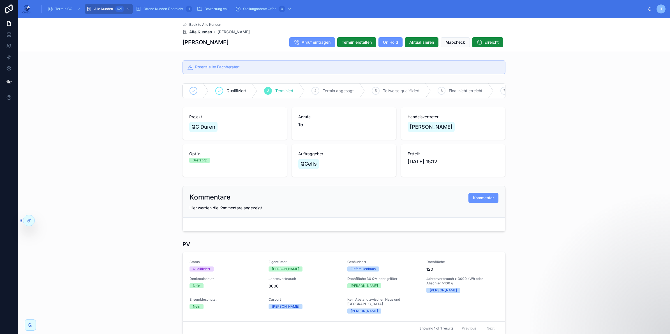
click at [201, 30] on span "Alle Kunden" at bounding box center [200, 32] width 23 height 6
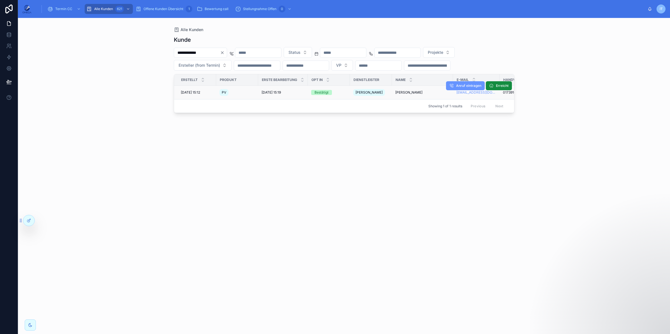
click at [401, 92] on span "Ismail Yilmaz" at bounding box center [408, 92] width 27 height 4
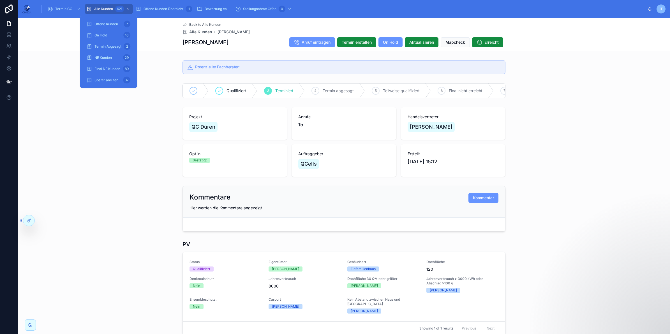
click at [105, 10] on span "Alle Kunden" at bounding box center [103, 9] width 19 height 4
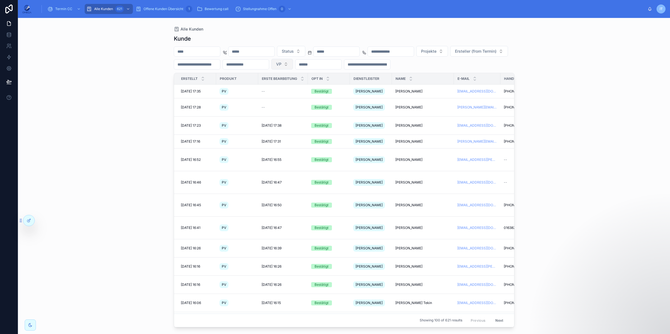
click at [281, 64] on span "VP" at bounding box center [278, 64] width 5 height 6
type input "*"
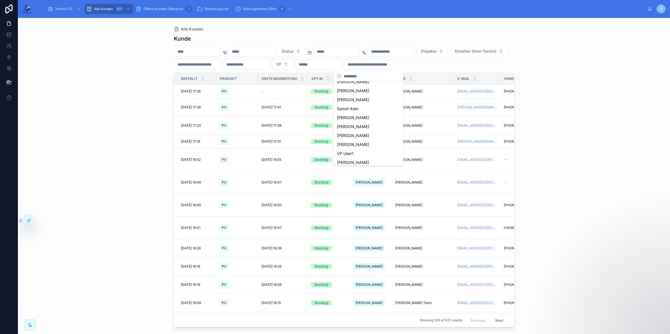
scroll to position [268, 0]
click at [621, 105] on div "Alle Kunden Kunde Status Projekte Ersteller (from Termin) VP Erstellt Produkt E…" at bounding box center [344, 176] width 652 height 316
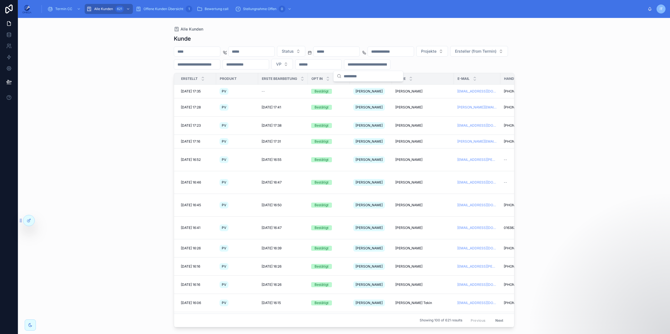
scroll to position [0, 0]
click at [294, 51] on span "Status" at bounding box center [288, 51] width 12 height 6
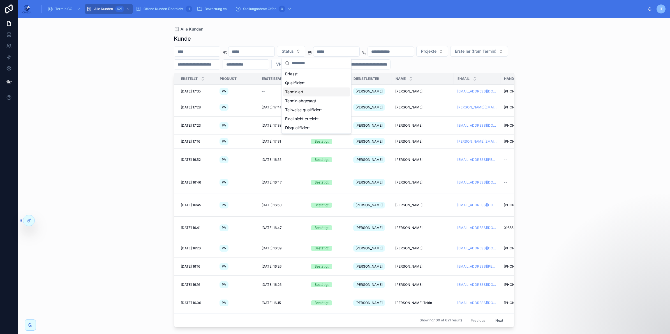
click at [309, 92] on div "Terminiert" at bounding box center [316, 91] width 67 height 9
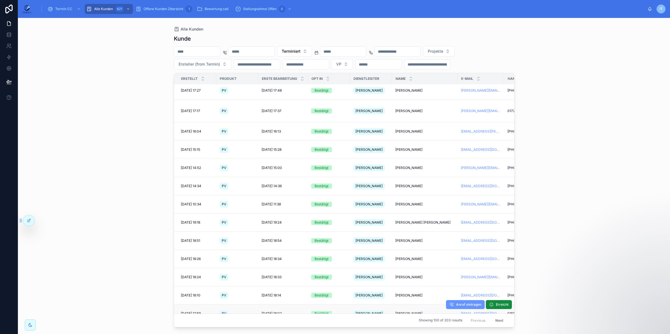
scroll to position [199, 0]
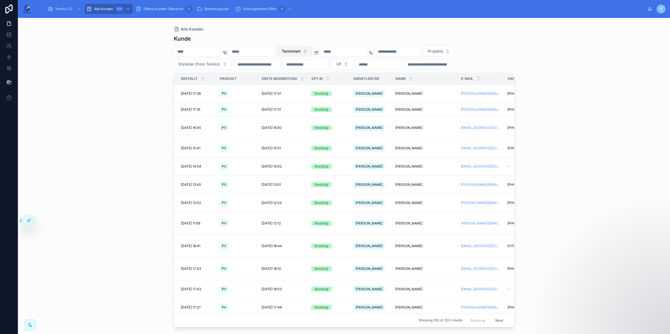
click at [300, 49] on span "Terminiert" at bounding box center [291, 51] width 19 height 6
click at [313, 76] on div "None" at bounding box center [319, 73] width 67 height 9
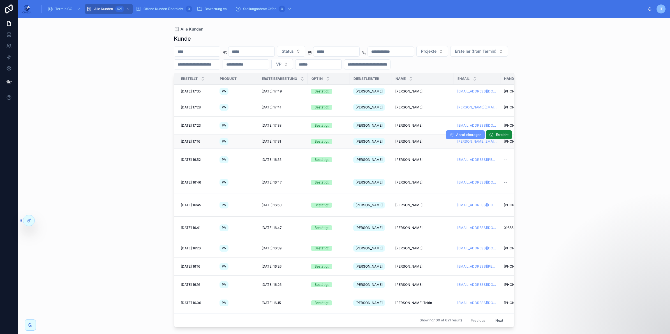
click at [382, 137] on div "[PERSON_NAME]" at bounding box center [370, 141] width 34 height 9
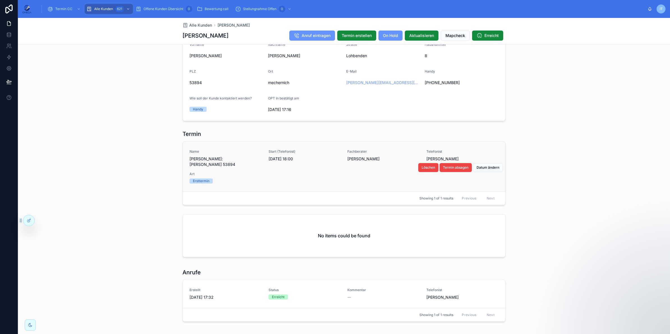
scroll to position [416, 0]
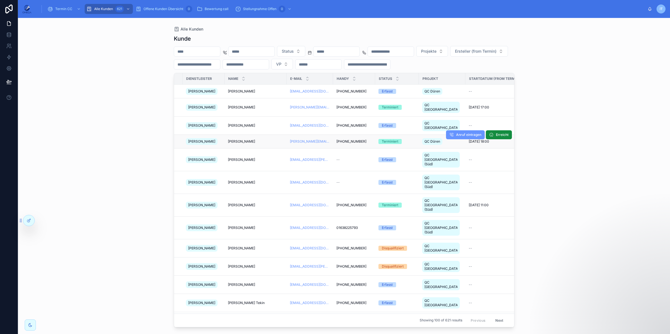
scroll to position [0, 168]
click at [351, 123] on span "[PHONE_NUMBER]" at bounding box center [351, 125] width 30 height 4
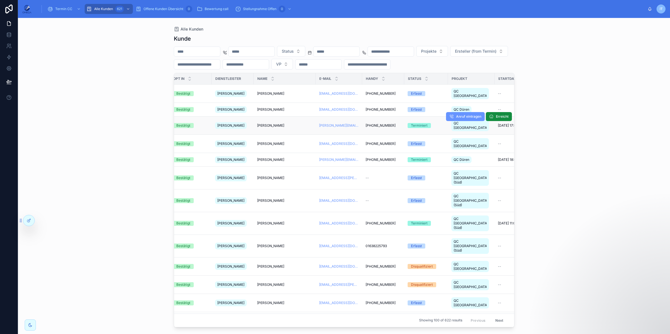
scroll to position [0, 138]
click at [279, 123] on span "[PERSON_NAME]" at bounding box center [270, 125] width 27 height 4
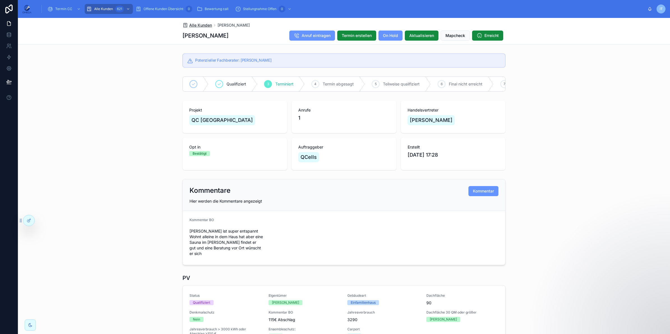
click at [196, 24] on span "Alle Kunden" at bounding box center [200, 25] width 23 height 6
